Goal: Task Accomplishment & Management: Use online tool/utility

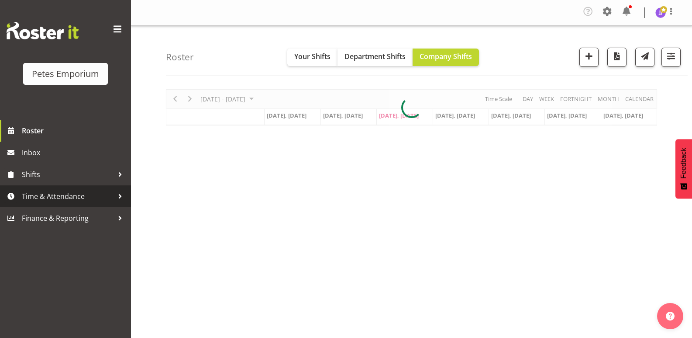
click at [48, 197] on span "Time & Attendance" at bounding box center [68, 196] width 92 height 13
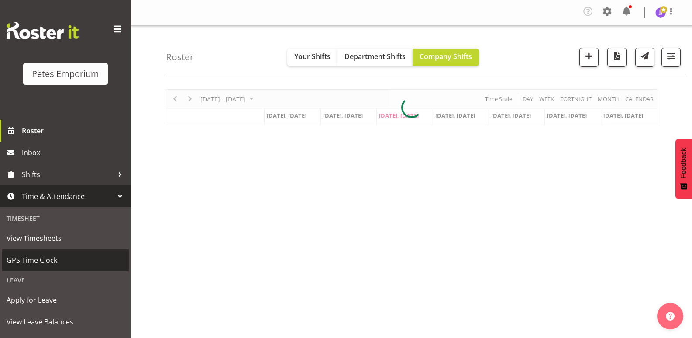
click at [52, 262] on span "GPS Time Clock" at bounding box center [66, 259] width 118 height 13
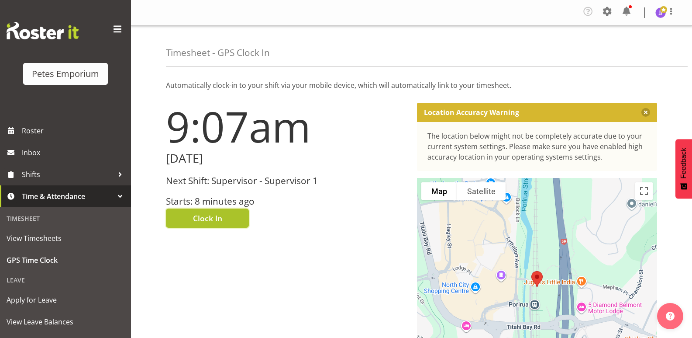
click at [185, 221] on button "Clock In" at bounding box center [207, 217] width 83 height 19
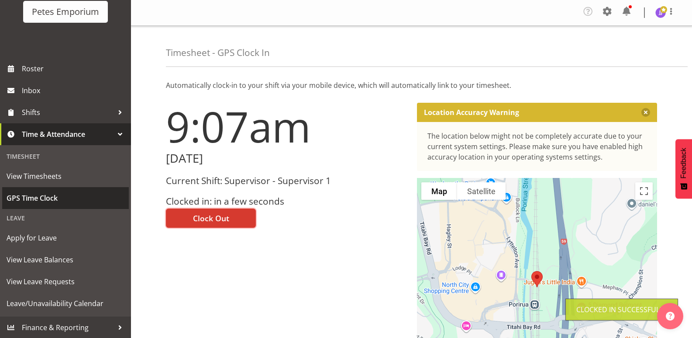
scroll to position [62, 0]
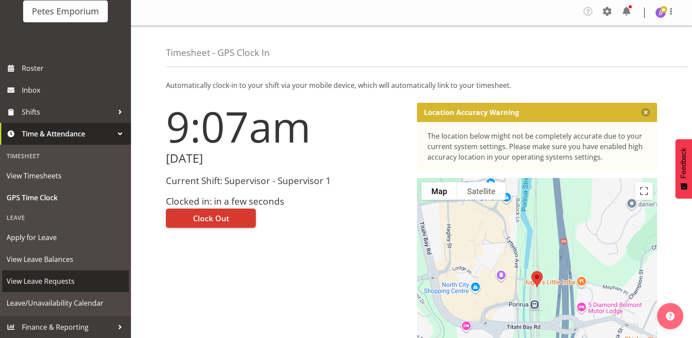
click at [65, 281] on span "View Leave Requests" at bounding box center [66, 280] width 118 height 13
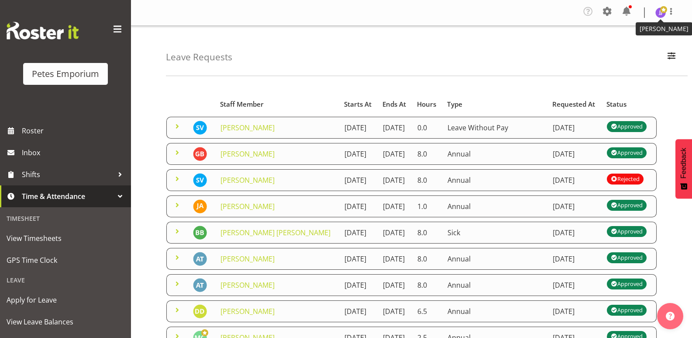
click at [659, 14] on img at bounding box center [660, 12] width 10 height 10
click at [630, 49] on link "Log Out" at bounding box center [635, 48] width 84 height 16
